Goal: Task Accomplishment & Management: Manage account settings

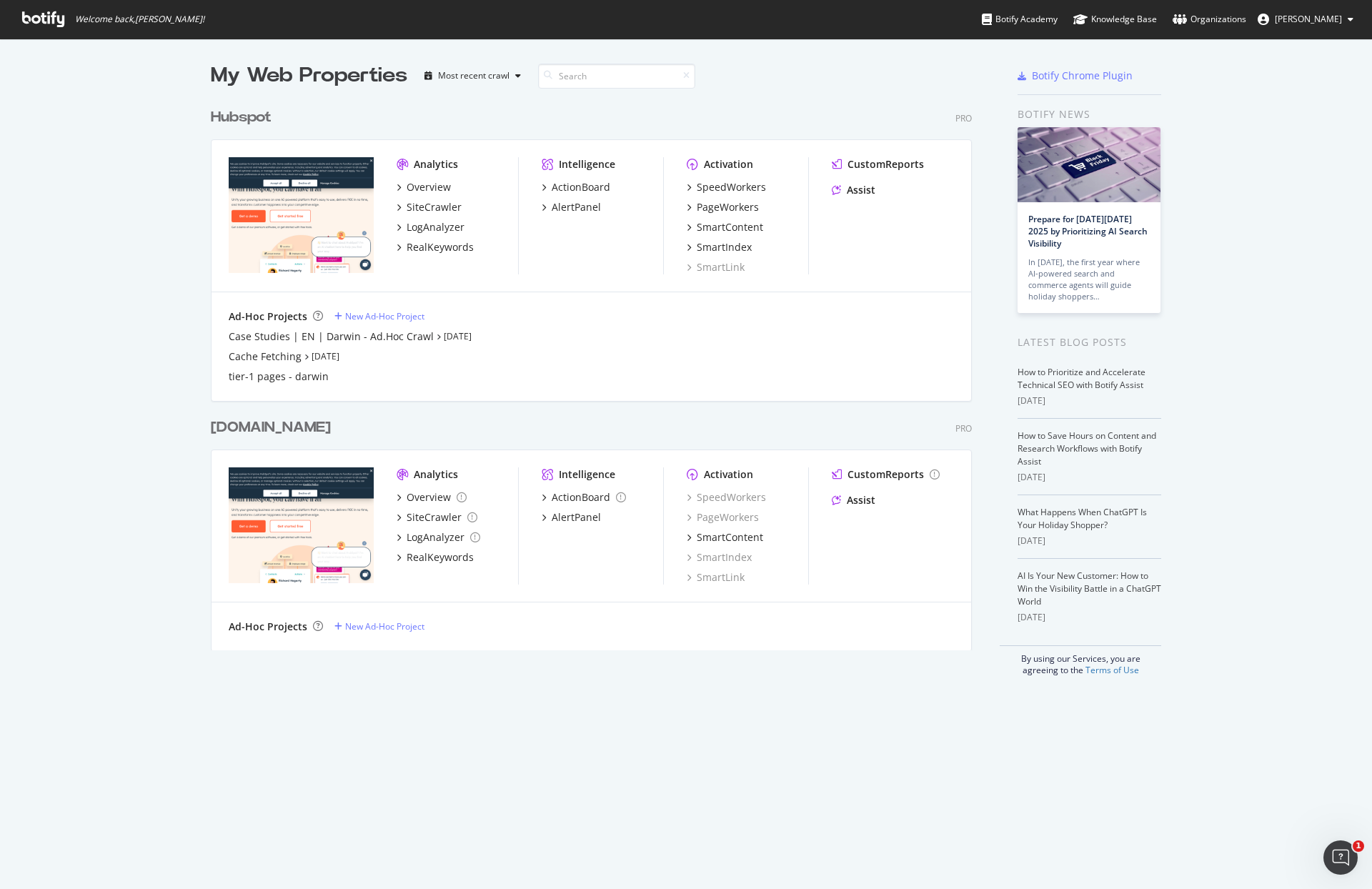
click at [261, 117] on div "Hubspot" at bounding box center [241, 118] width 61 height 21
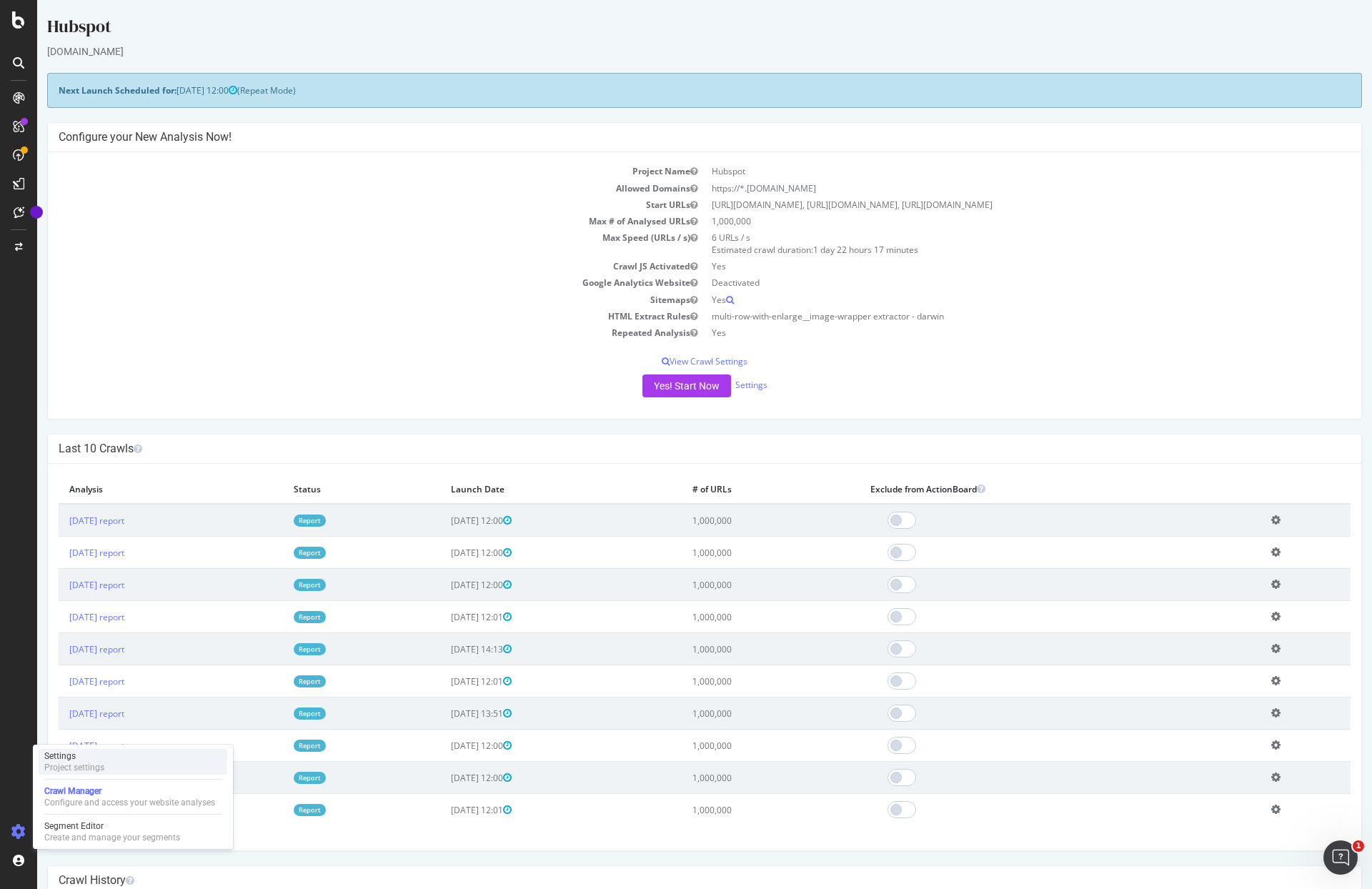
click at [85, 767] on div "Project settings" at bounding box center [74, 768] width 60 height 12
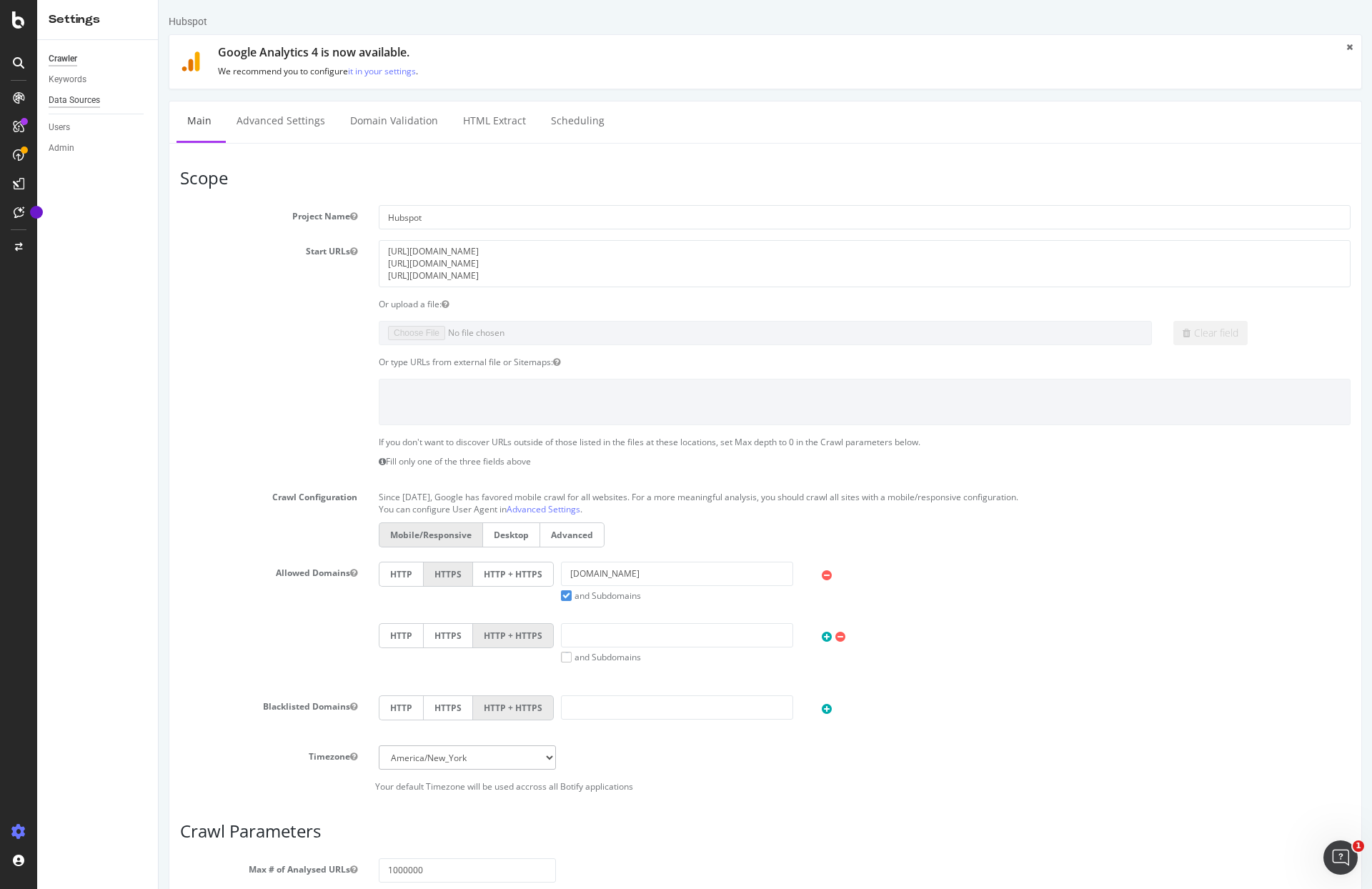
click at [78, 106] on div "Data Sources" at bounding box center [74, 100] width 51 height 15
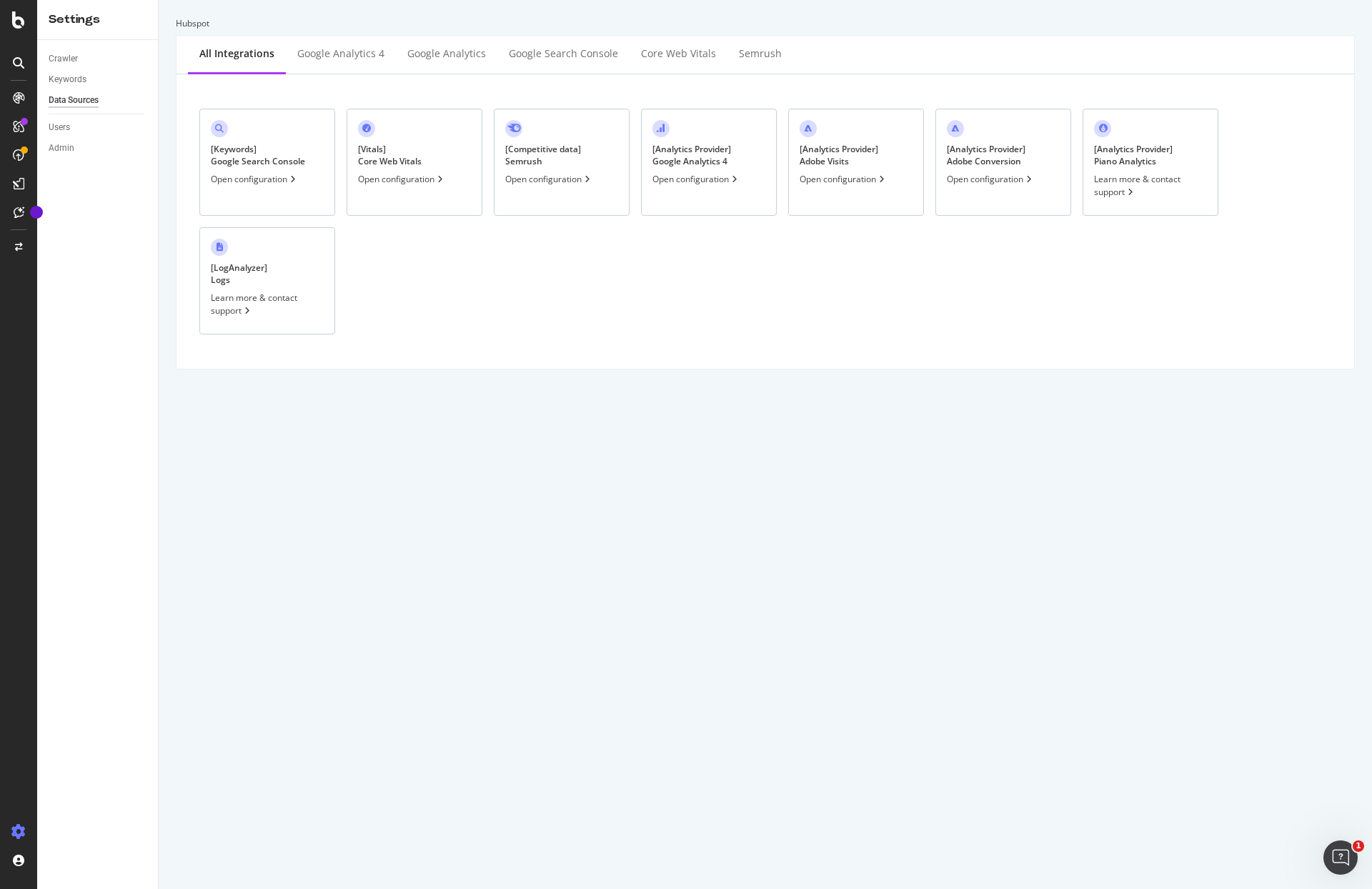
click at [685, 179] on div "Open configuration" at bounding box center [697, 179] width 88 height 12
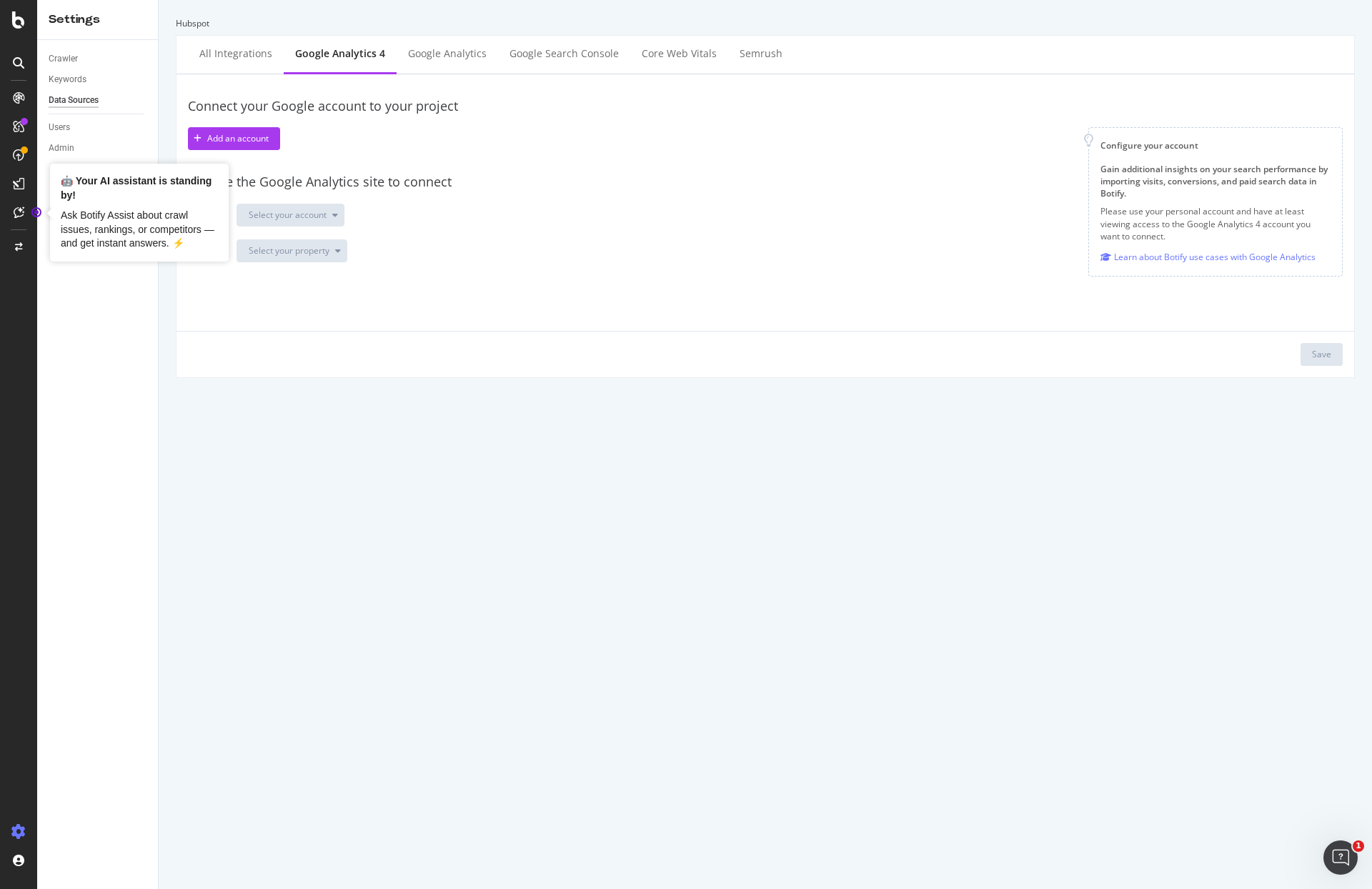
drag, startPoint x: 24, startPoint y: 204, endPoint x: 980, endPoint y: 693, distance: 1073.8
click at [980, 694] on body "Settings Crawler Keywords Data Sources Users Admin Hubspot All integrations Goo…" at bounding box center [686, 444] width 1372 height 889
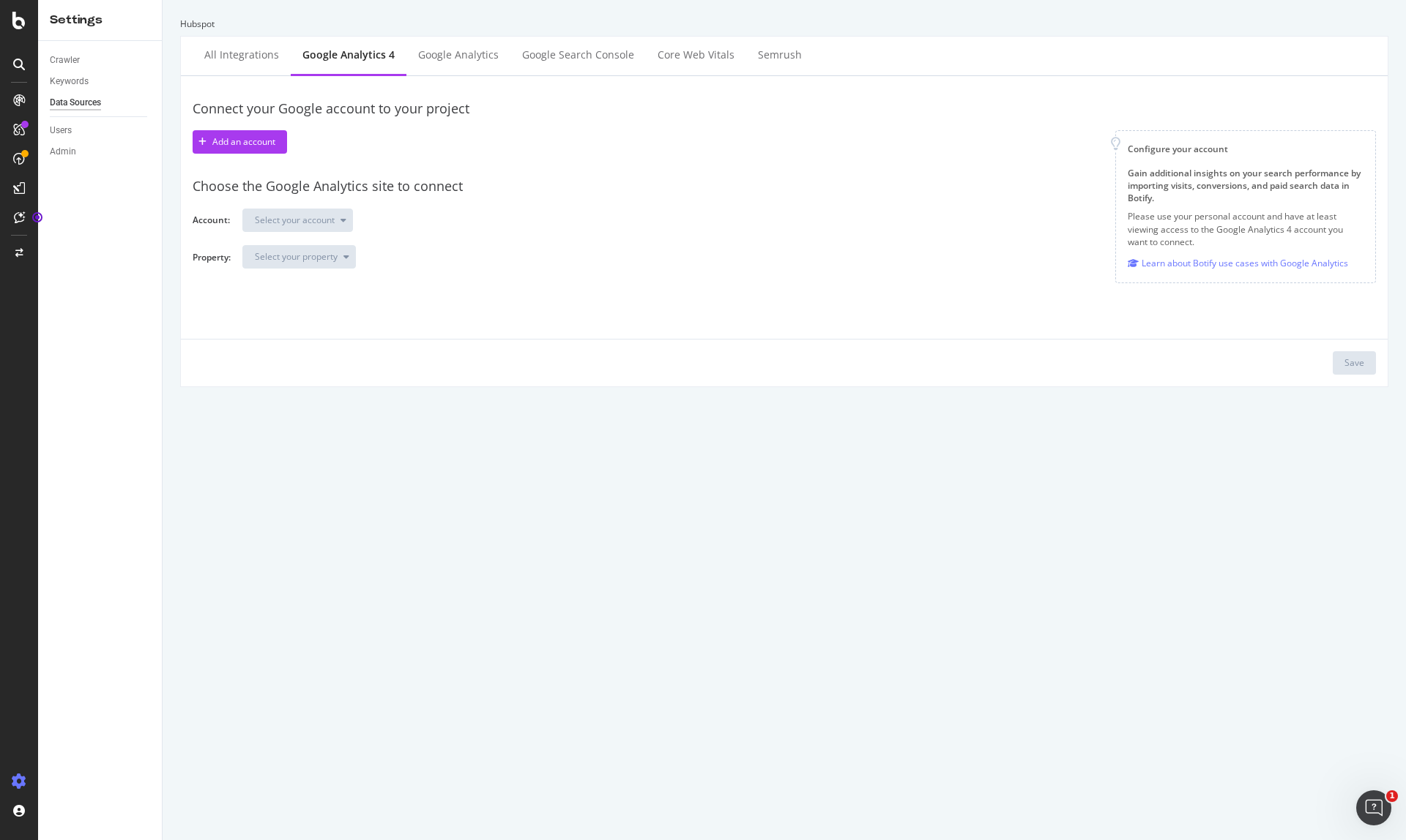
click at [277, 238] on div "Choose the Google Analytics site to connect Account: Select your account Proper…" at bounding box center [785, 223] width 1184 height 115
